Goal: Transaction & Acquisition: Purchase product/service

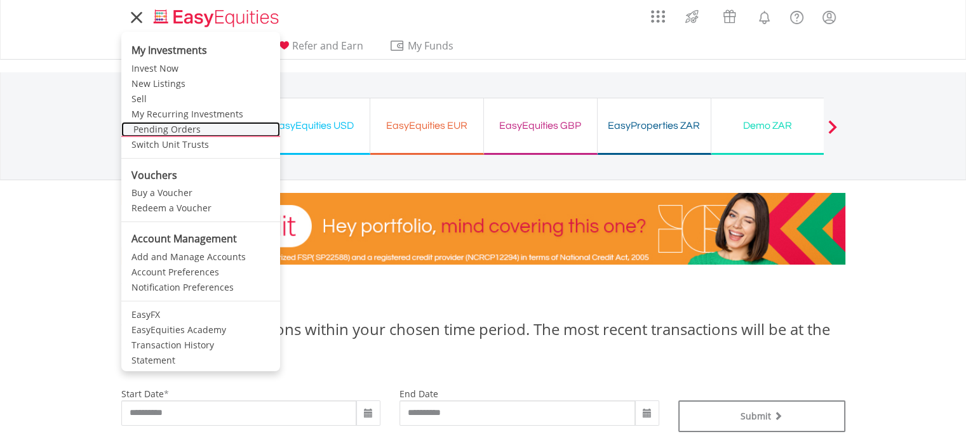
click at [169, 129] on link "Pending Orders" at bounding box center [200, 129] width 159 height 15
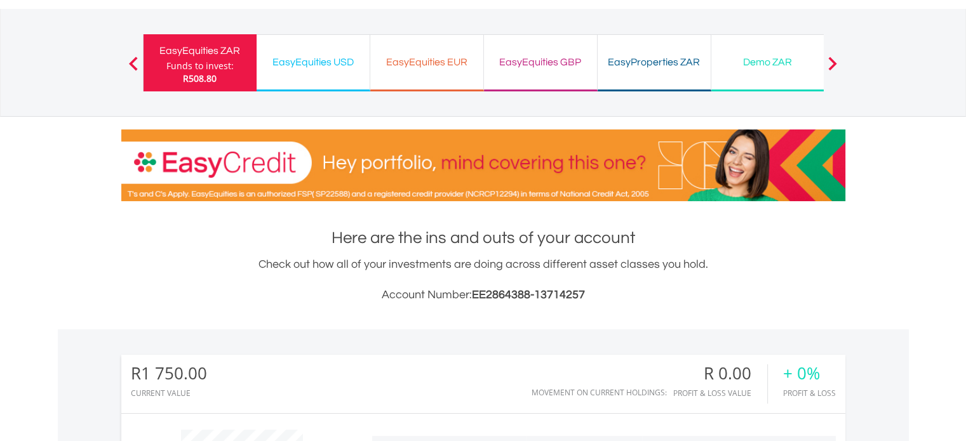
scroll to position [127, 0]
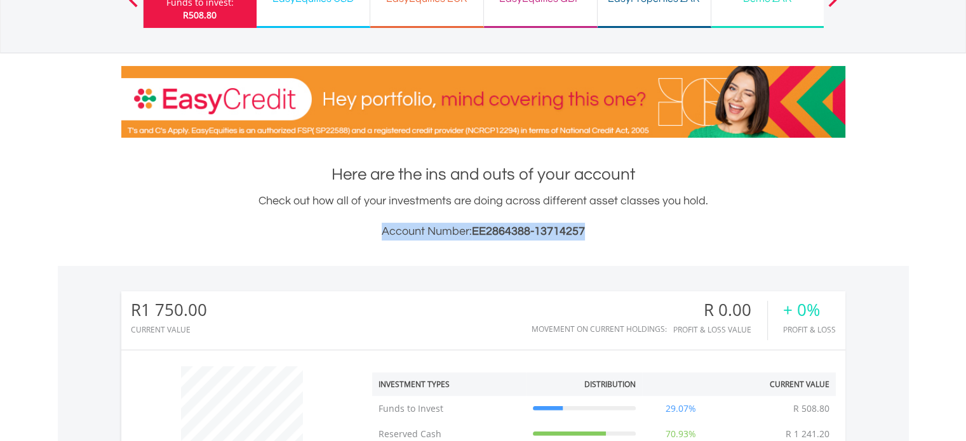
drag, startPoint x: 381, startPoint y: 230, endPoint x: 584, endPoint y: 236, distance: 203.2
click at [584, 236] on h3 "Account Number: EE2864388-13714257" at bounding box center [483, 232] width 724 height 18
copy h3 "Account Number: EE2864388-13714257"
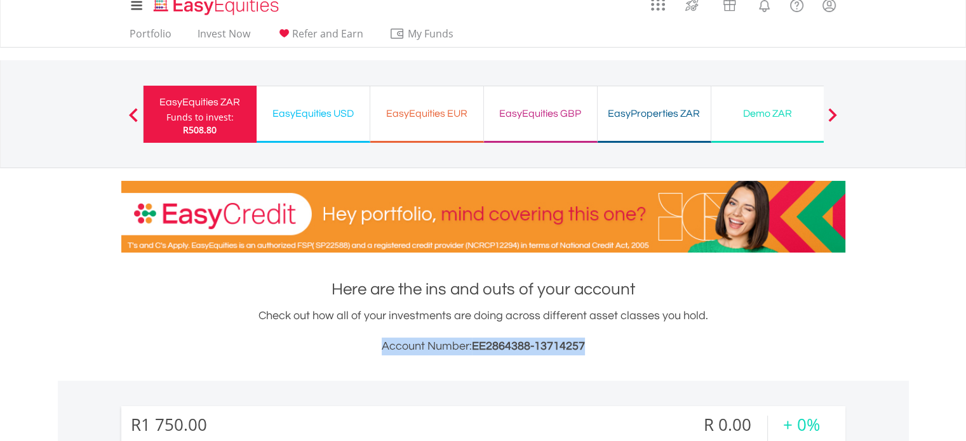
scroll to position [0, 0]
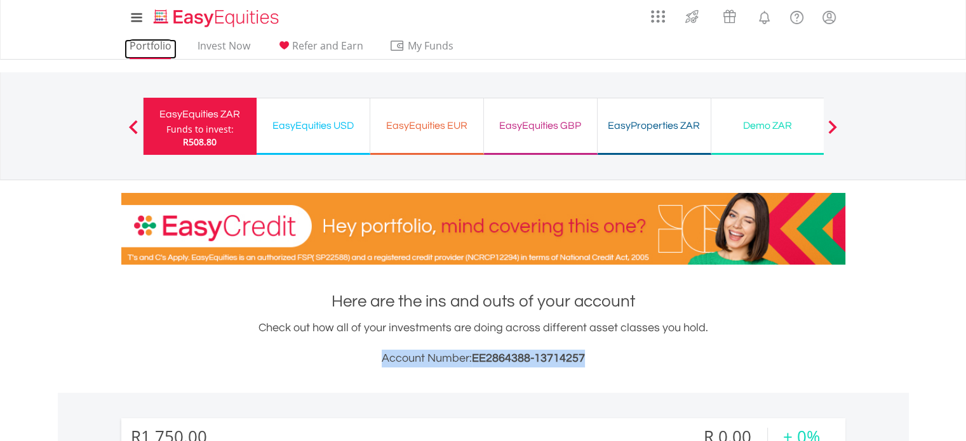
click at [159, 45] on link "Portfolio" at bounding box center [150, 49] width 52 height 20
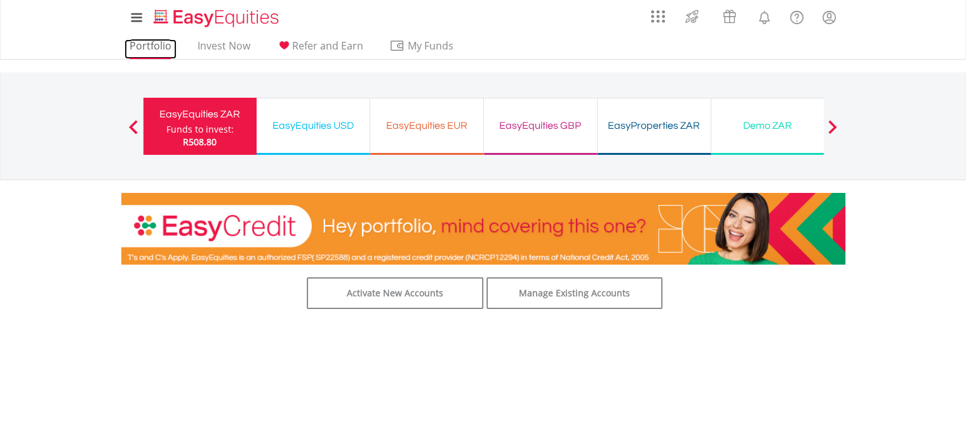
click at [156, 45] on link "Portfolio" at bounding box center [150, 49] width 52 height 20
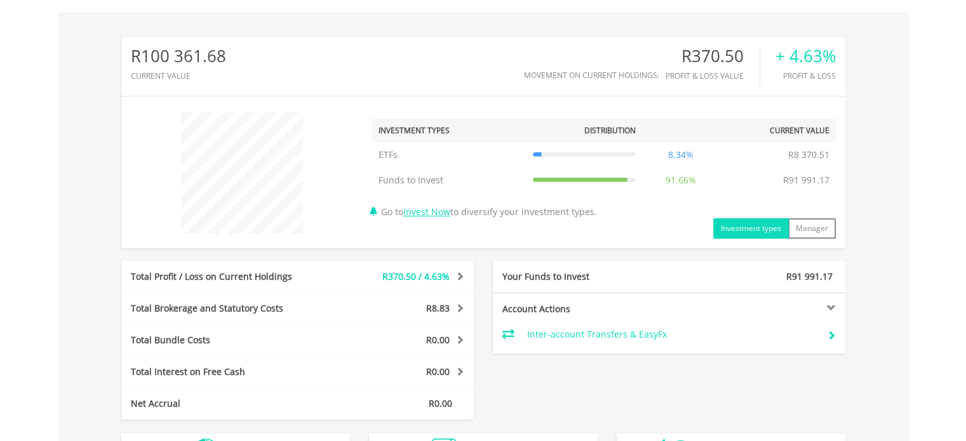
scroll to position [444, 0]
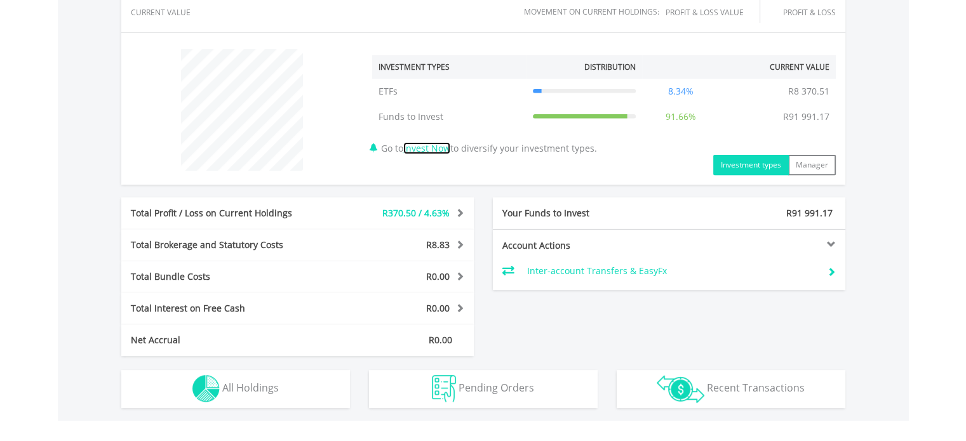
click at [436, 147] on link "Invest Now" at bounding box center [426, 148] width 47 height 12
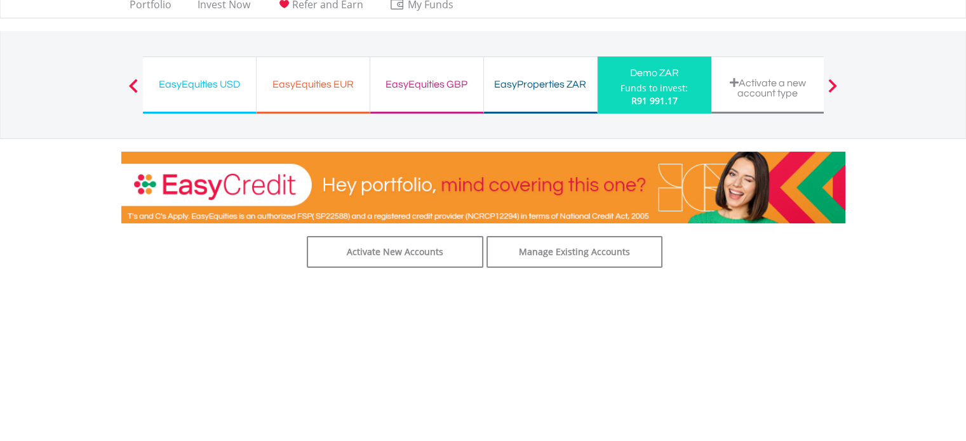
scroll to position [63, 0]
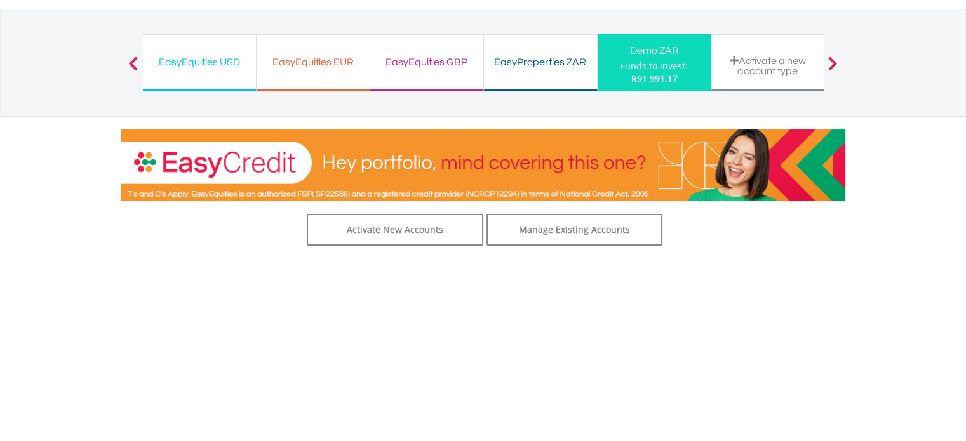
click at [645, 58] on div "Demo ZAR" at bounding box center [654, 51] width 98 height 18
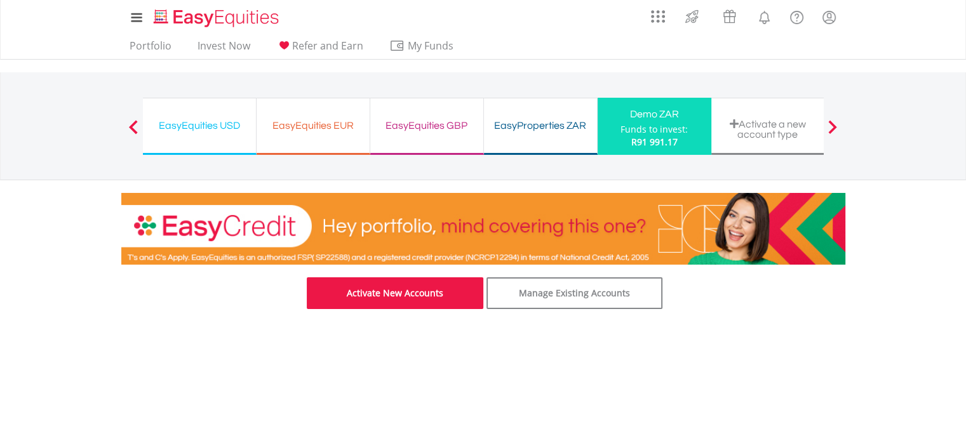
click at [416, 293] on link "Activate New Accounts" at bounding box center [395, 293] width 176 height 32
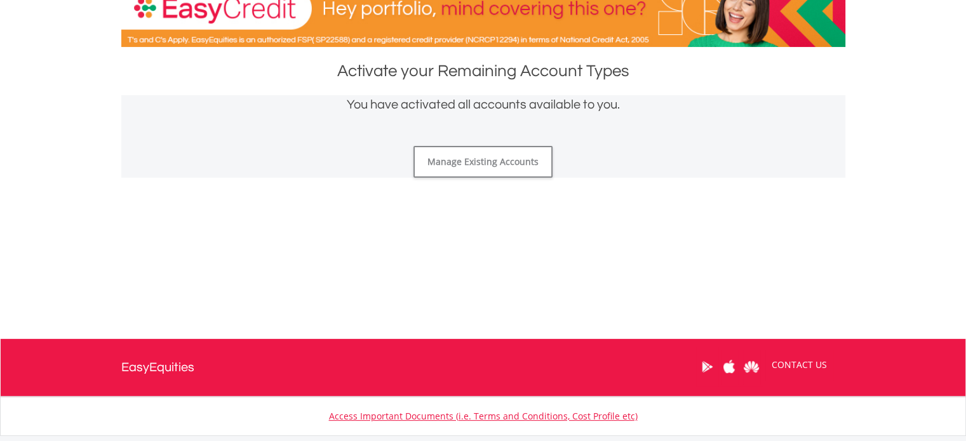
scroll to position [127, 0]
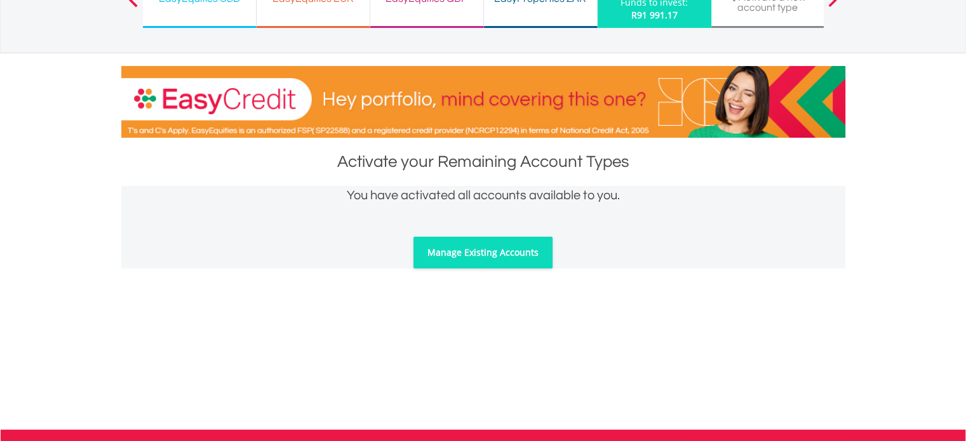
click at [489, 251] on link "Manage Existing Accounts" at bounding box center [482, 253] width 139 height 32
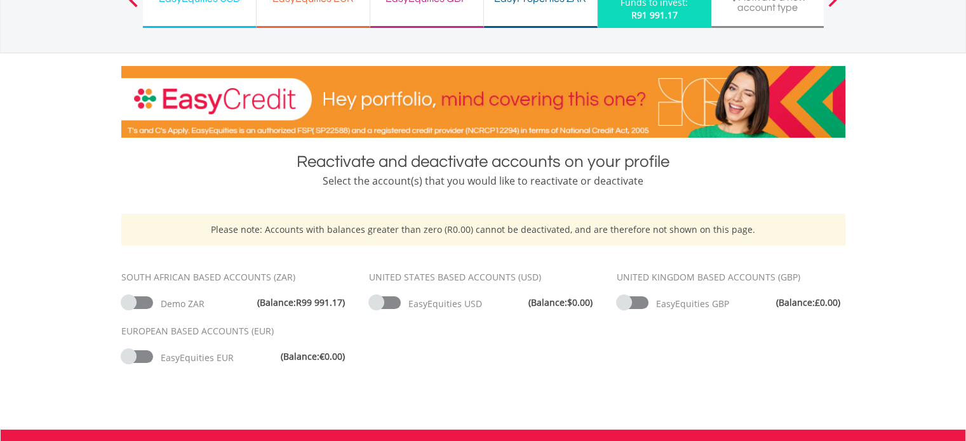
scroll to position [190, 0]
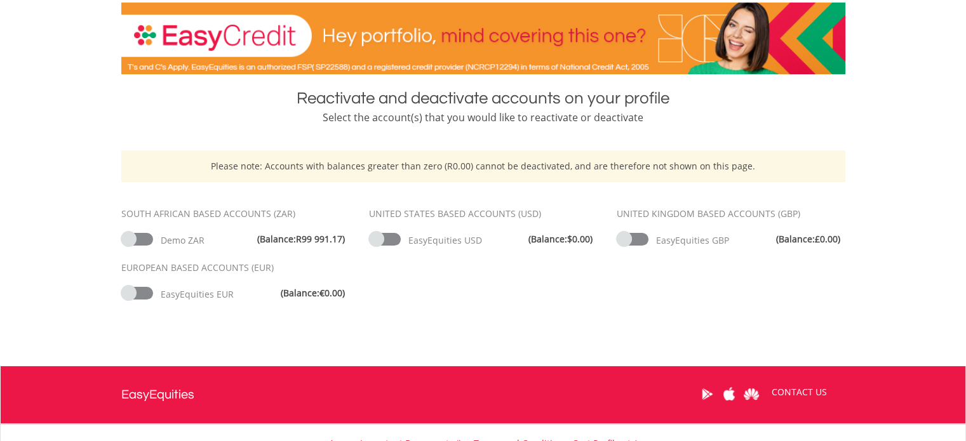
click at [168, 236] on span "Demo ZAR" at bounding box center [183, 240] width 44 height 12
click at [296, 243] on span "R99 991.17" at bounding box center [319, 239] width 46 height 12
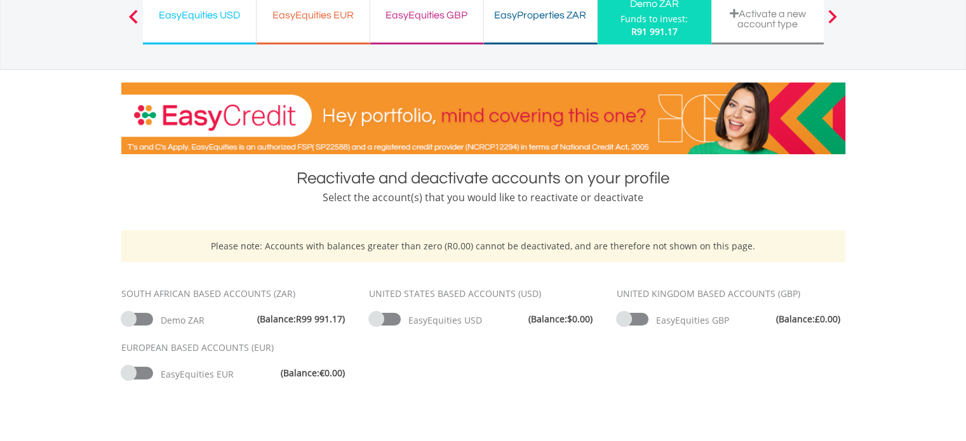
scroll to position [0, 0]
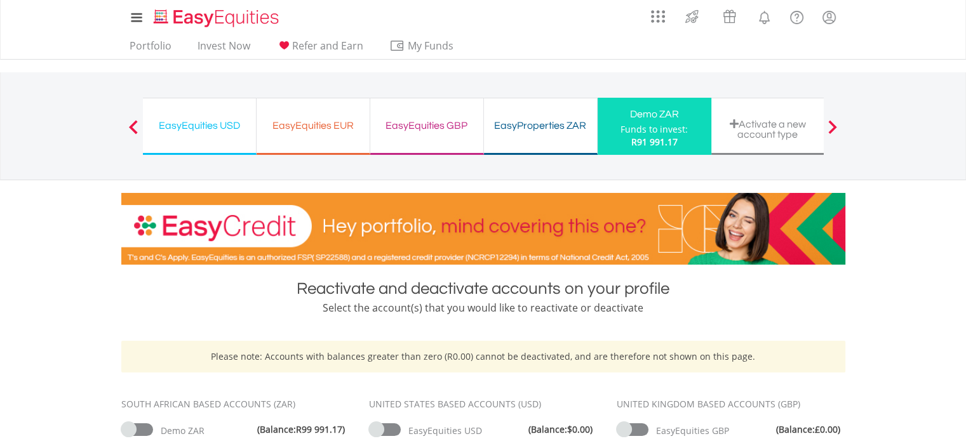
click at [759, 131] on div "Activate a new account type" at bounding box center [768, 129] width 98 height 21
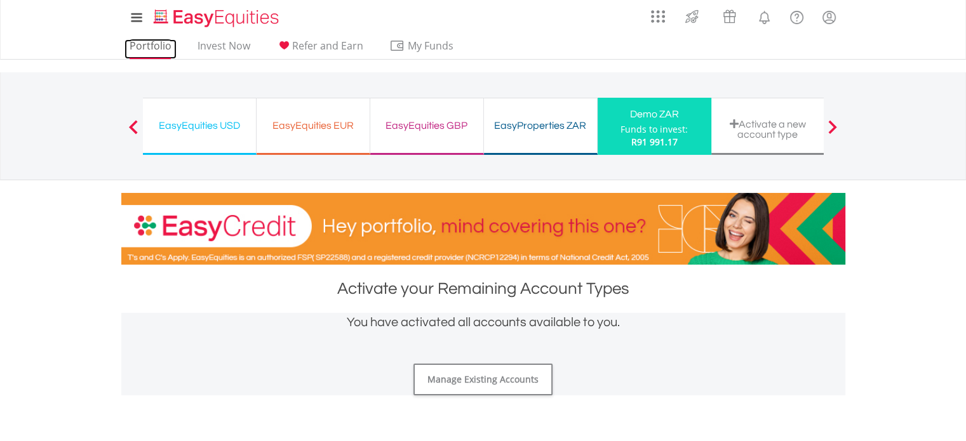
click at [156, 46] on link "Portfolio" at bounding box center [150, 49] width 52 height 20
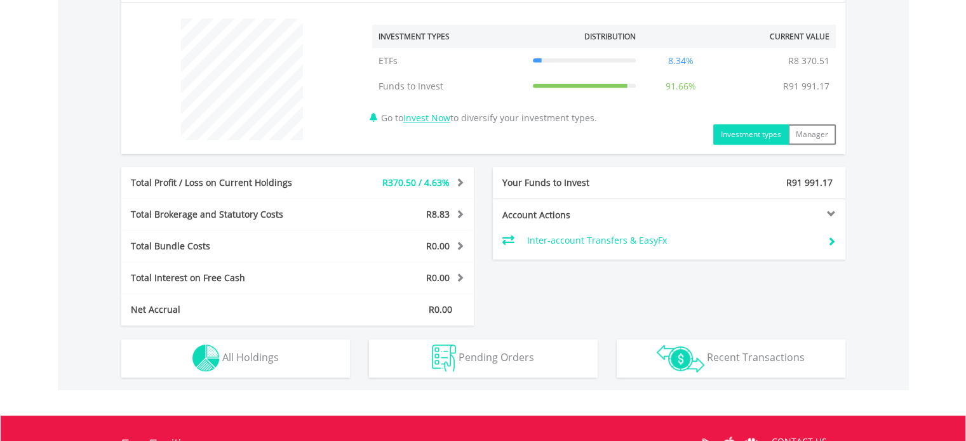
scroll to position [444, 0]
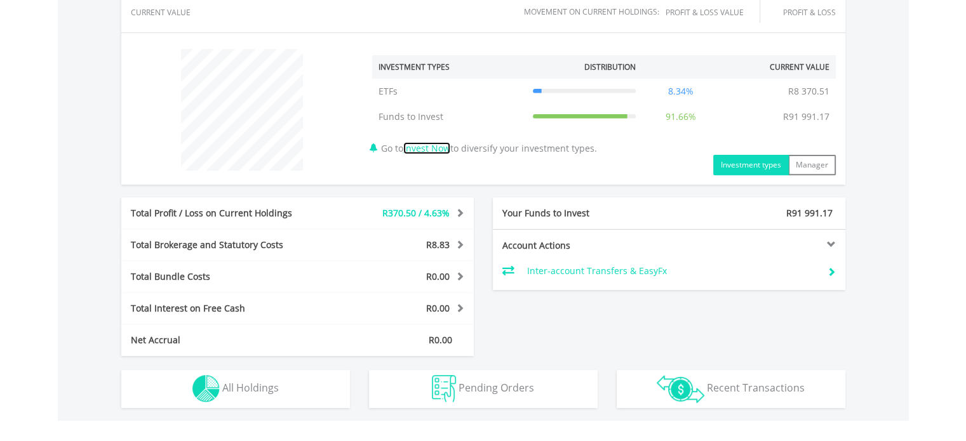
click at [434, 149] on link "Invest Now" at bounding box center [426, 148] width 47 height 12
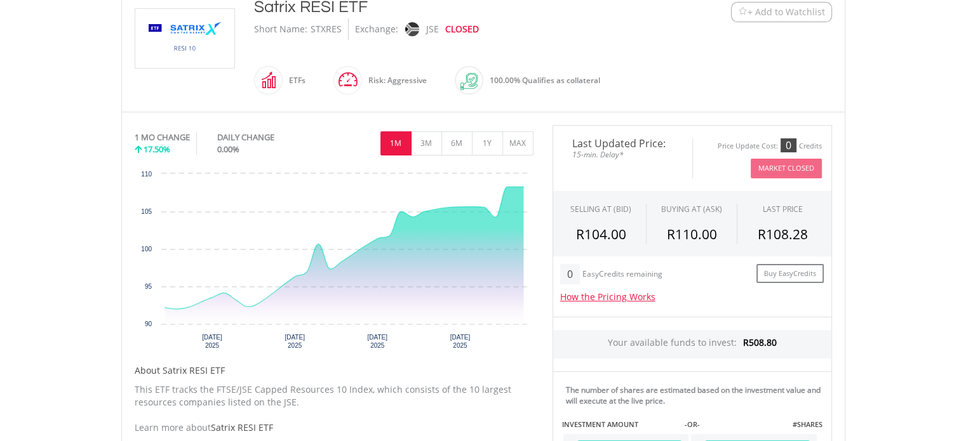
scroll to position [317, 0]
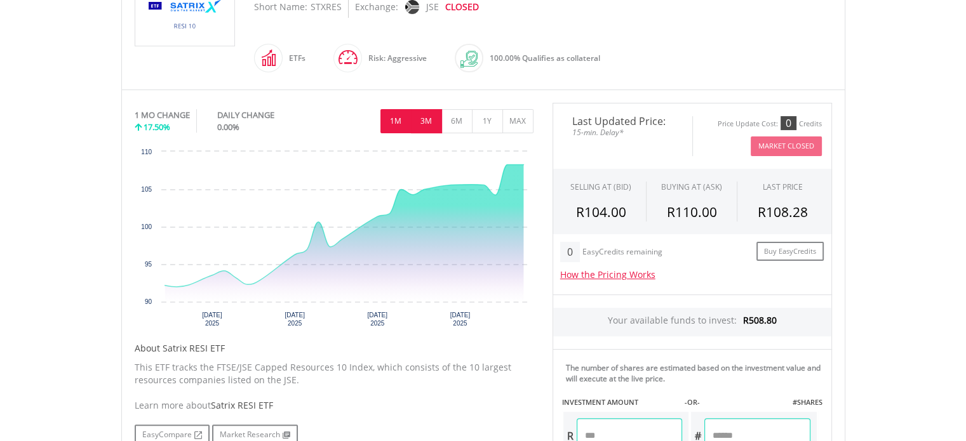
click at [423, 116] on button "3M" at bounding box center [426, 121] width 31 height 24
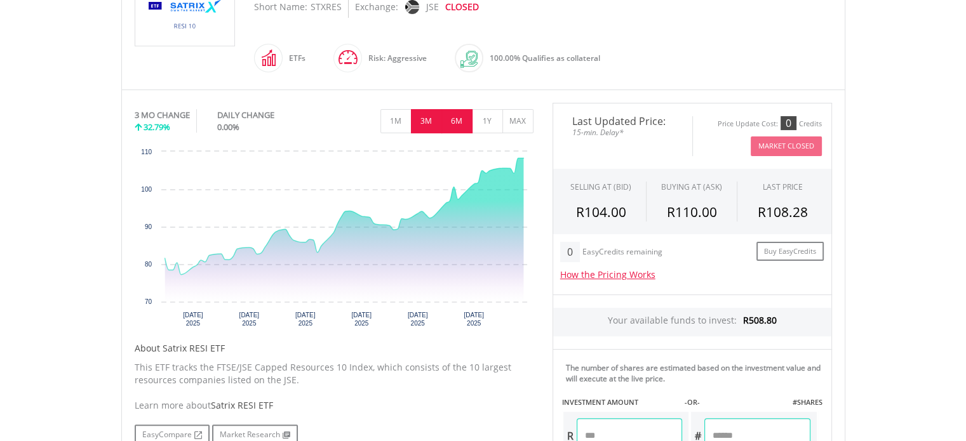
click at [456, 117] on button "6M" at bounding box center [456, 121] width 31 height 24
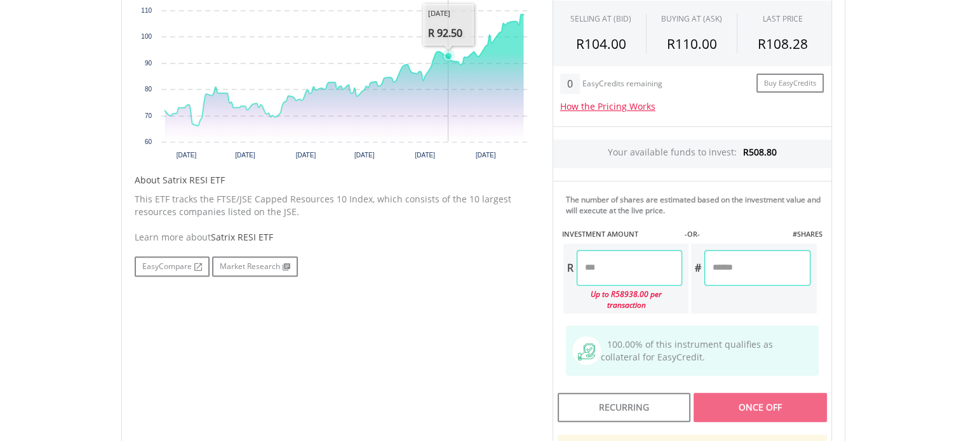
scroll to position [508, 0]
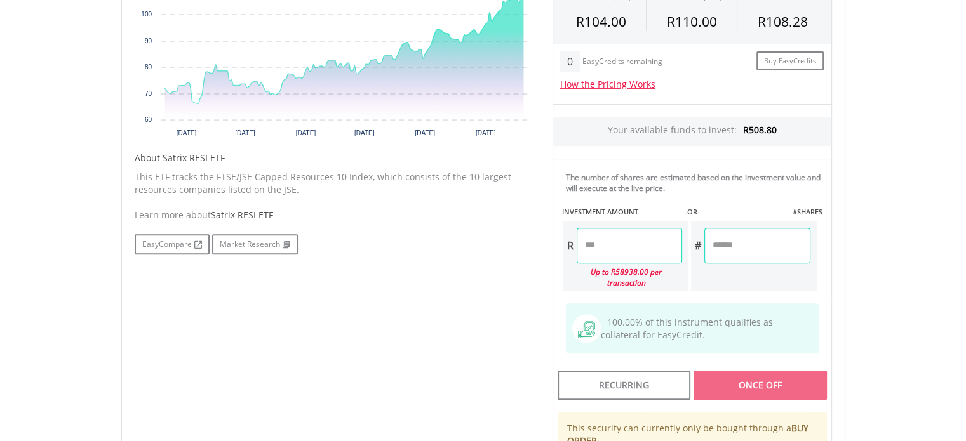
click at [584, 241] on input "number" at bounding box center [628, 246] width 105 height 36
type input "*****"
type input "********"
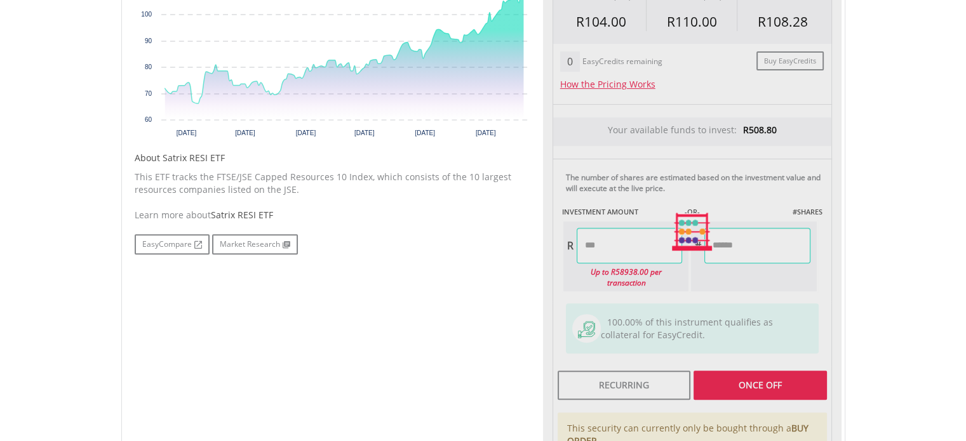
type input "******"
click at [760, 371] on div "Last Updated Price: 15-min. Delay* Price Update Cost: 0 Credits Market Closed S…" at bounding box center [692, 231] width 298 height 639
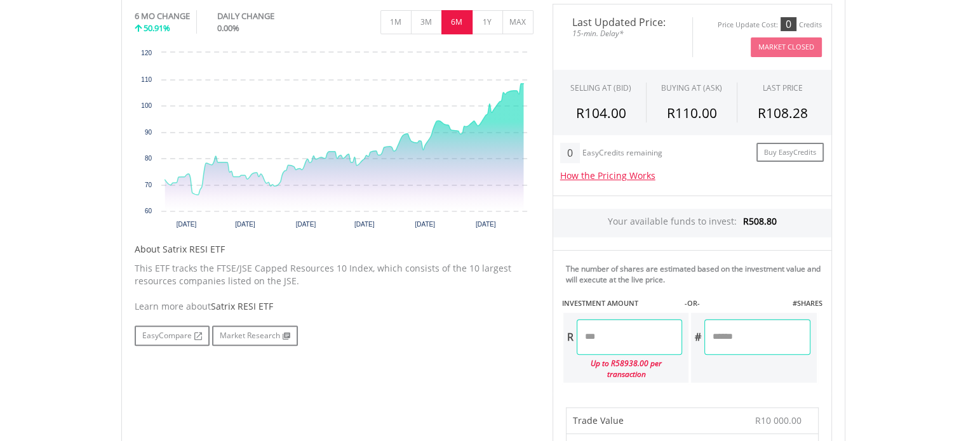
scroll to position [444, 0]
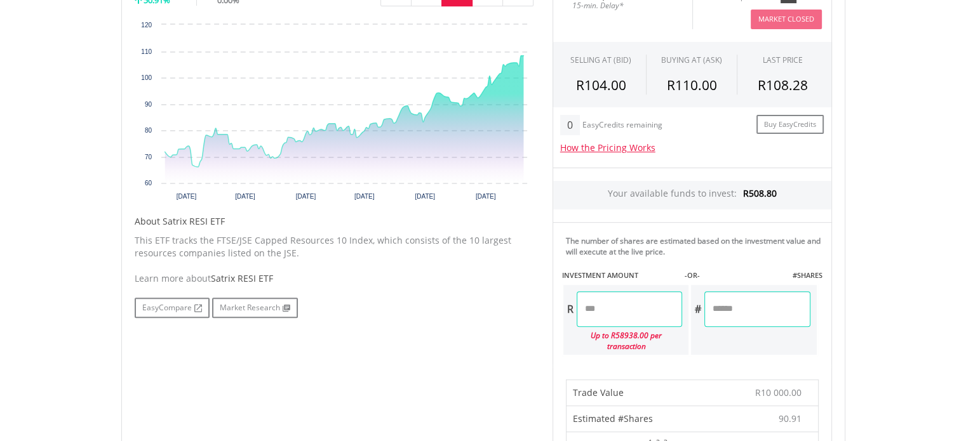
click at [584, 302] on input "********" at bounding box center [628, 309] width 105 height 36
click at [625, 306] on input "********" at bounding box center [628, 309] width 105 height 36
type input "*******"
type input "*"
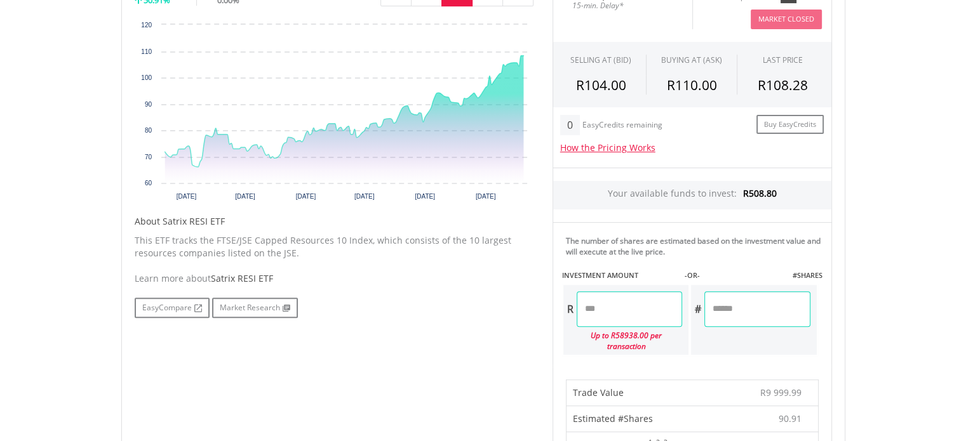
type input "***"
type input "******"
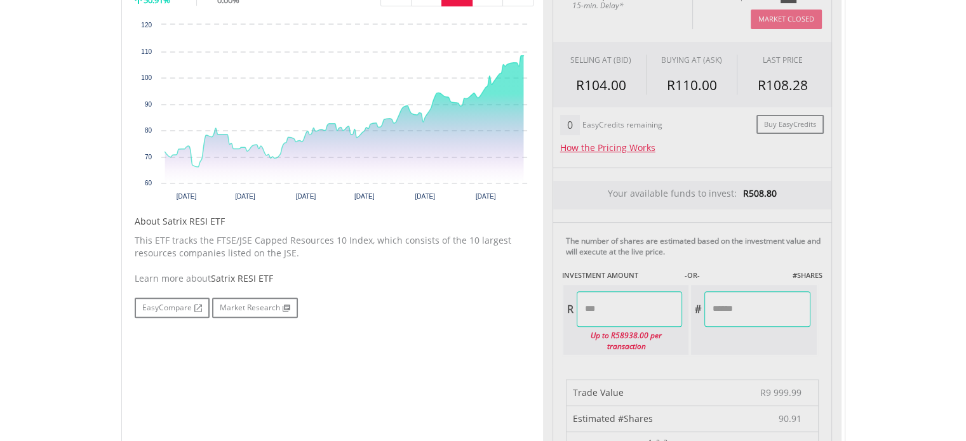
type input "******"
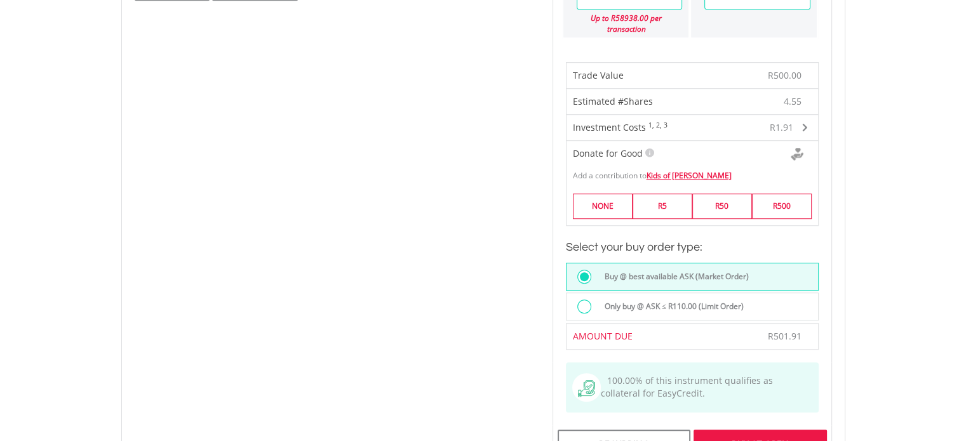
scroll to position [825, 0]
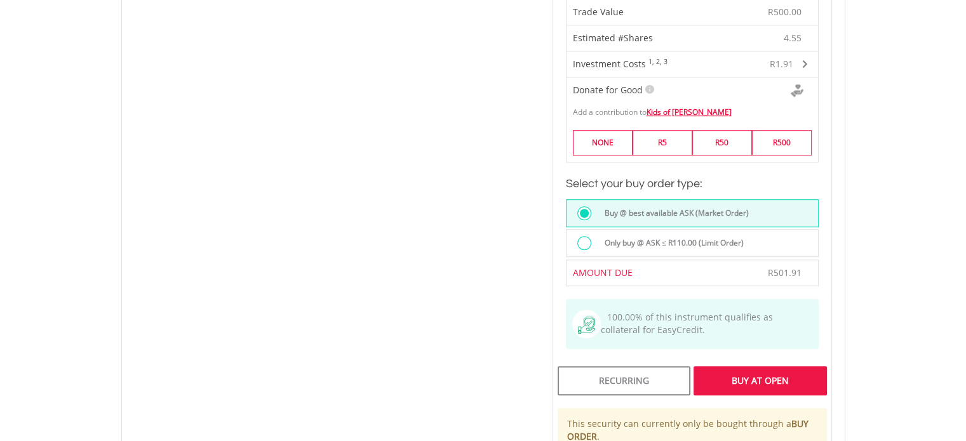
click at [755, 366] on div "Buy At Open" at bounding box center [759, 380] width 133 height 29
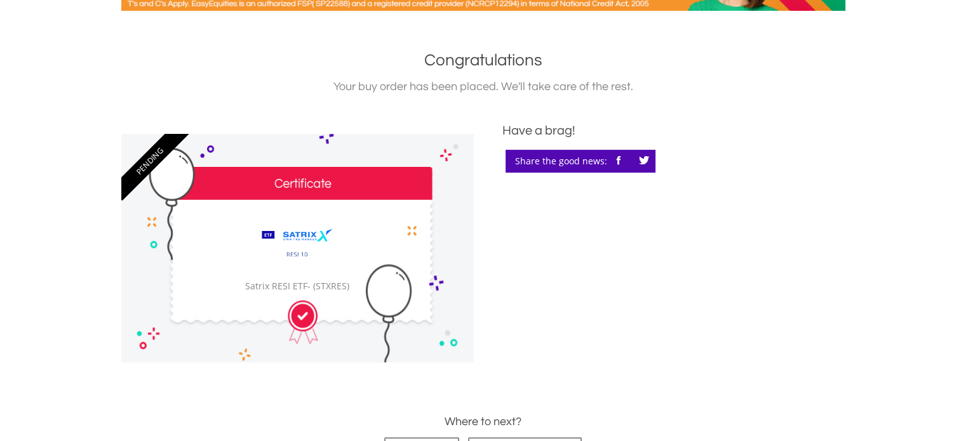
scroll to position [317, 0]
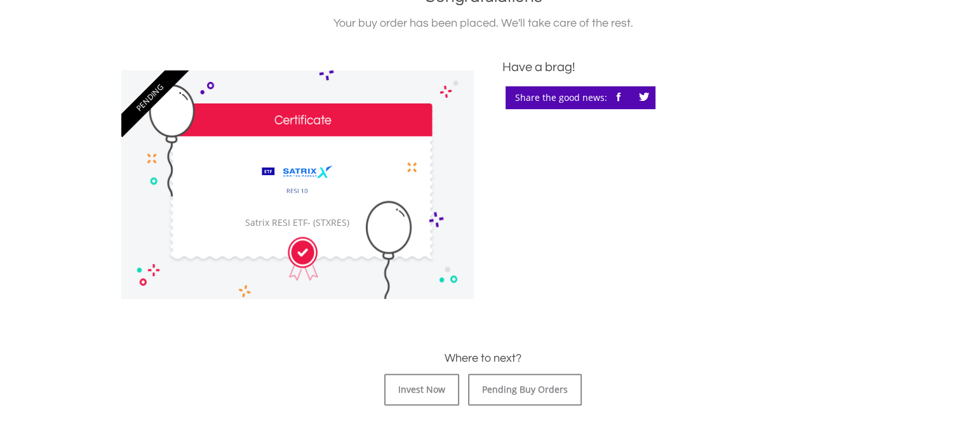
click at [62, 116] on body "My Investments Invest Now New Listings Sell My Recurring Investments Pending Or…" at bounding box center [483, 242] width 966 height 1118
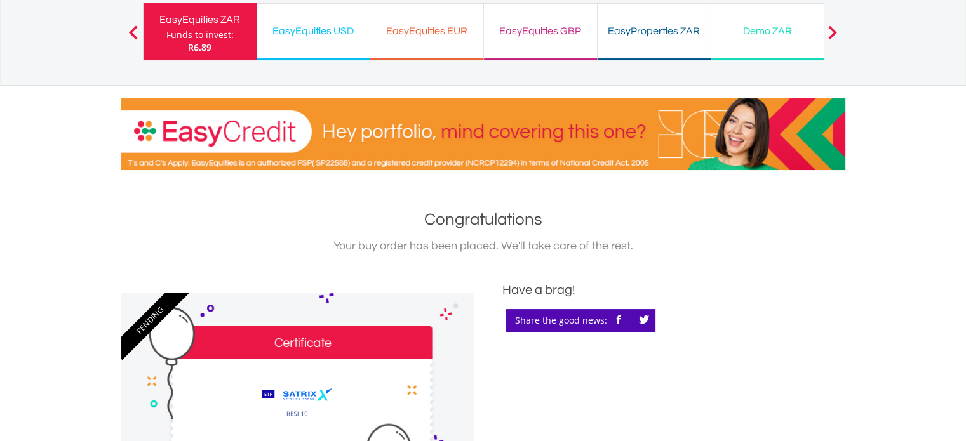
scroll to position [0, 0]
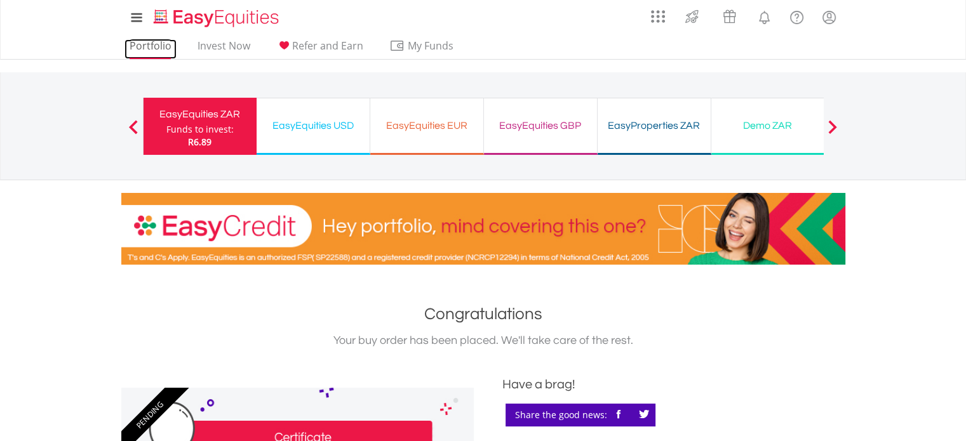
click at [154, 47] on link "Portfolio" at bounding box center [150, 49] width 52 height 20
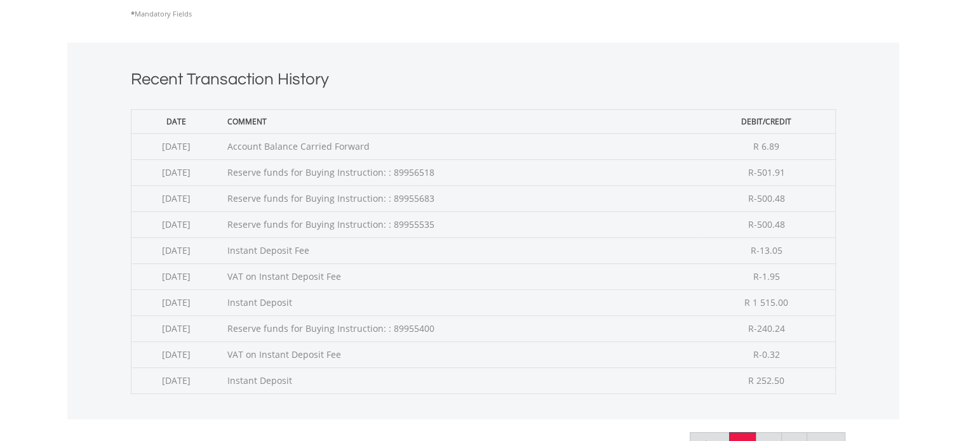
scroll to position [508, 0]
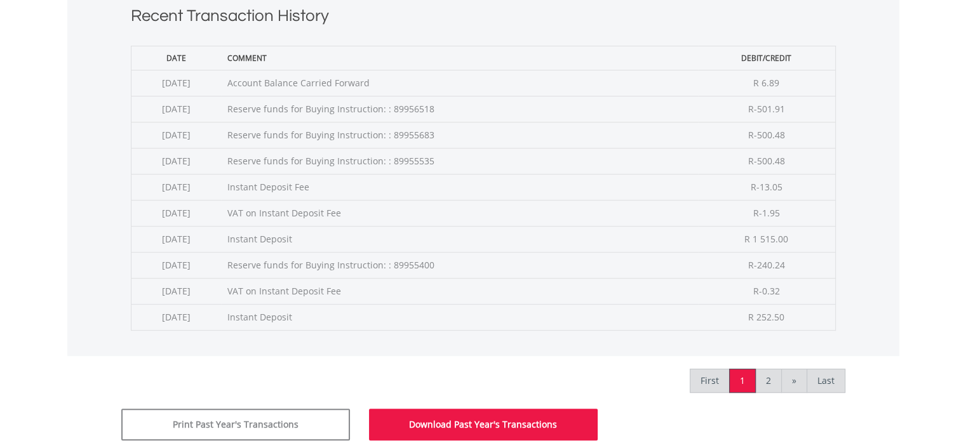
click at [463, 421] on button "Download Past Year's Transactions" at bounding box center [483, 425] width 229 height 32
click at [504, 423] on button "Download Past Year's Transactions" at bounding box center [483, 425] width 229 height 32
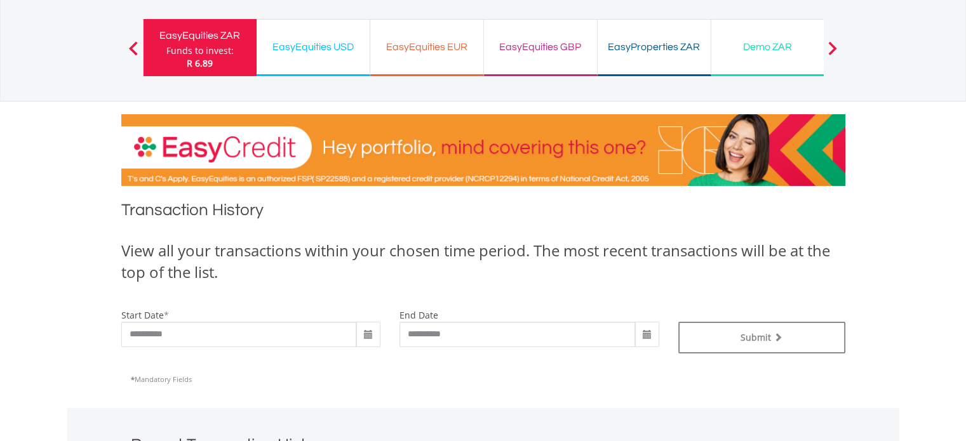
scroll to position [0, 0]
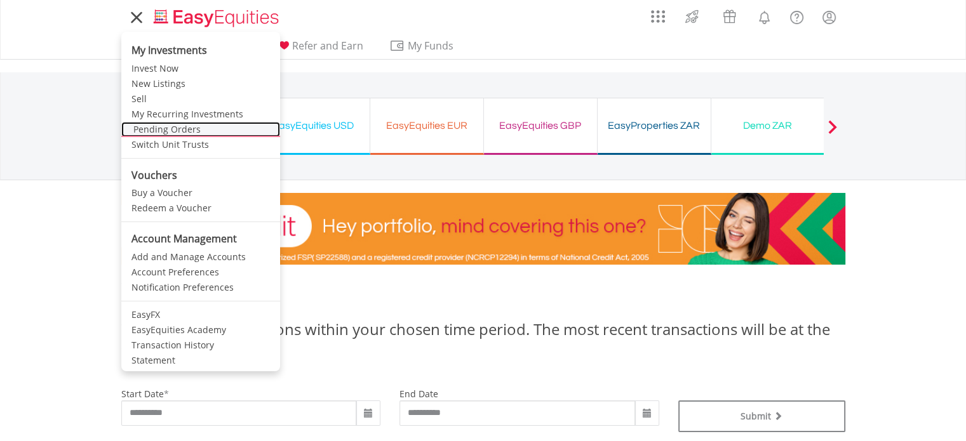
click at [192, 129] on link "Pending Orders" at bounding box center [200, 129] width 159 height 15
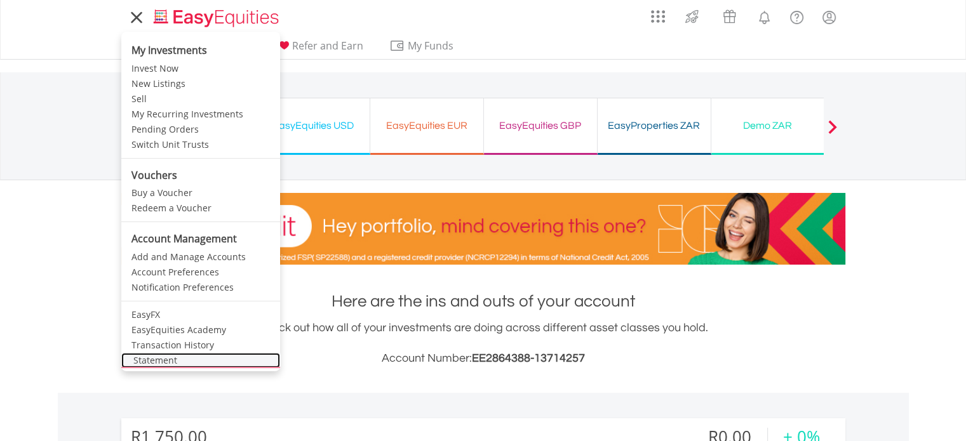
click at [168, 359] on link "Statement" at bounding box center [200, 360] width 159 height 15
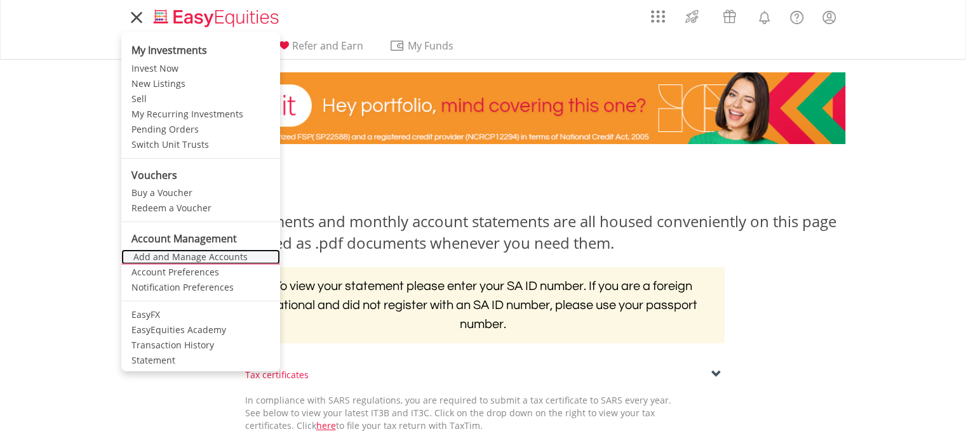
click at [173, 258] on link "Add and Manage Accounts" at bounding box center [200, 256] width 159 height 15
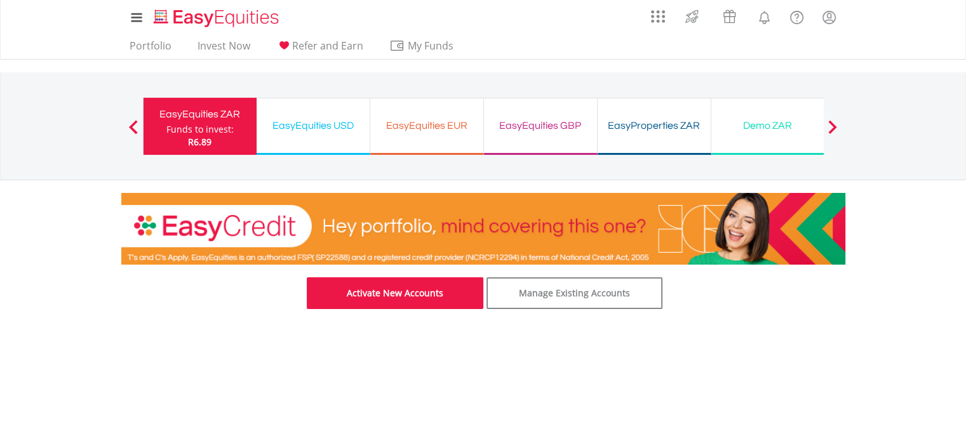
click at [383, 291] on link "Activate New Accounts" at bounding box center [395, 293] width 176 height 32
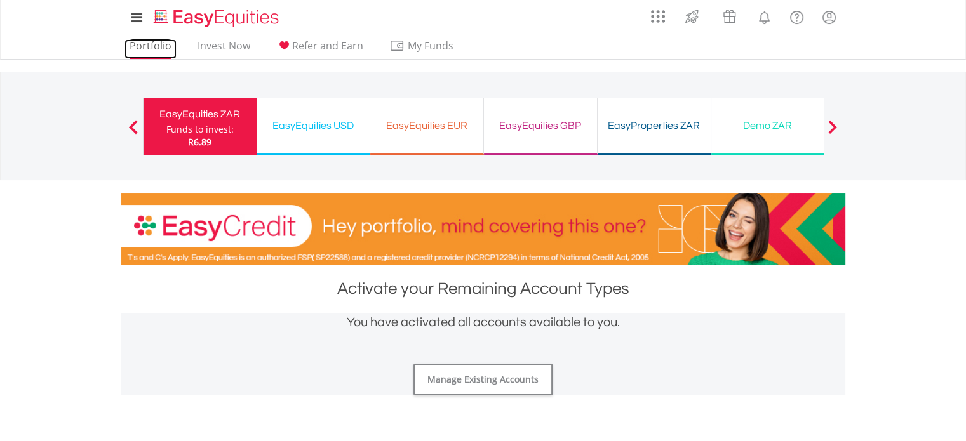
click at [160, 44] on link "Portfolio" at bounding box center [150, 49] width 52 height 20
